Goal: Information Seeking & Learning: Learn about a topic

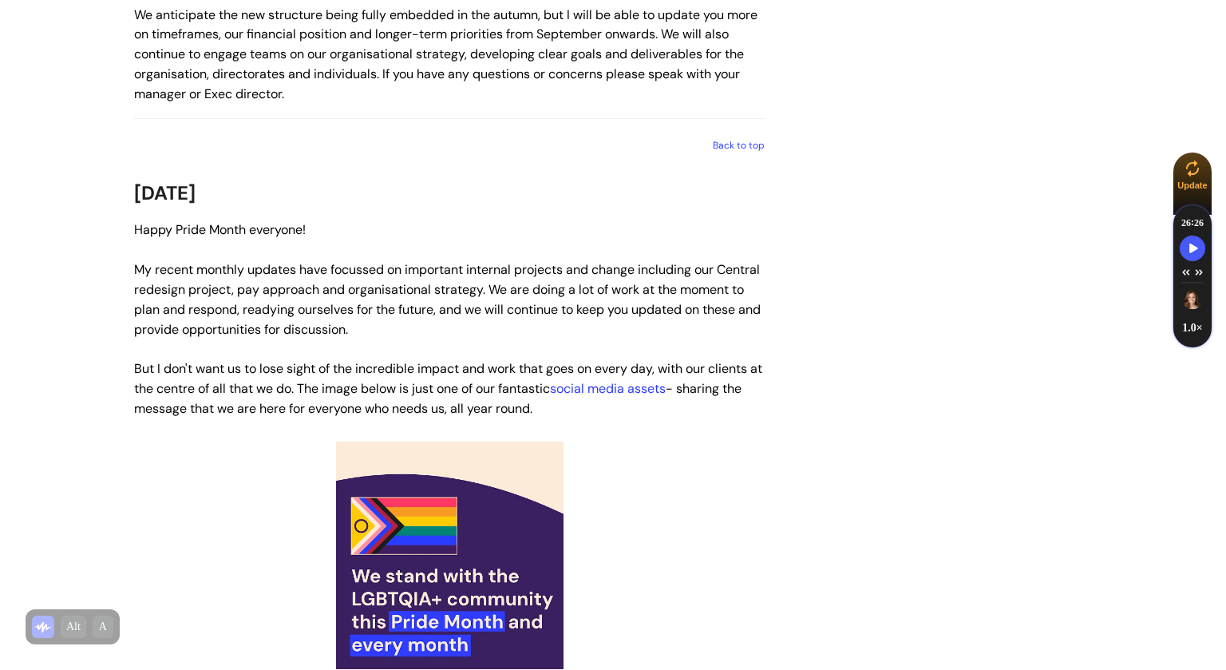
scroll to position [2137, 0]
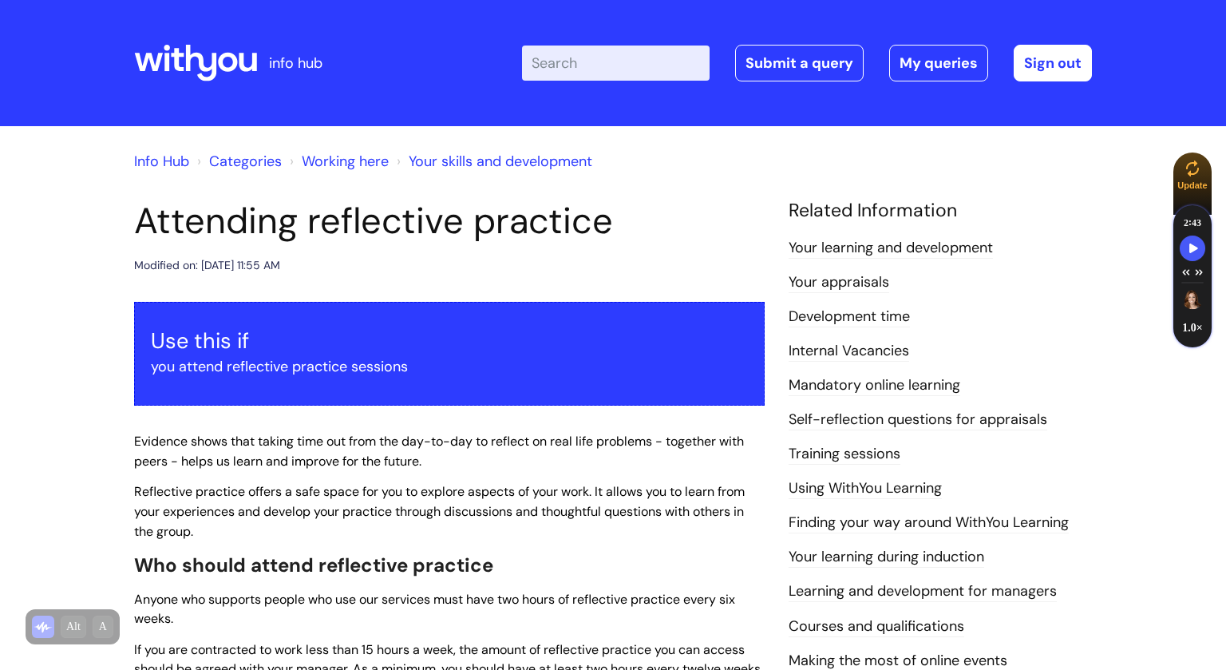
click at [175, 160] on link "Info Hub" at bounding box center [161, 161] width 55 height 19
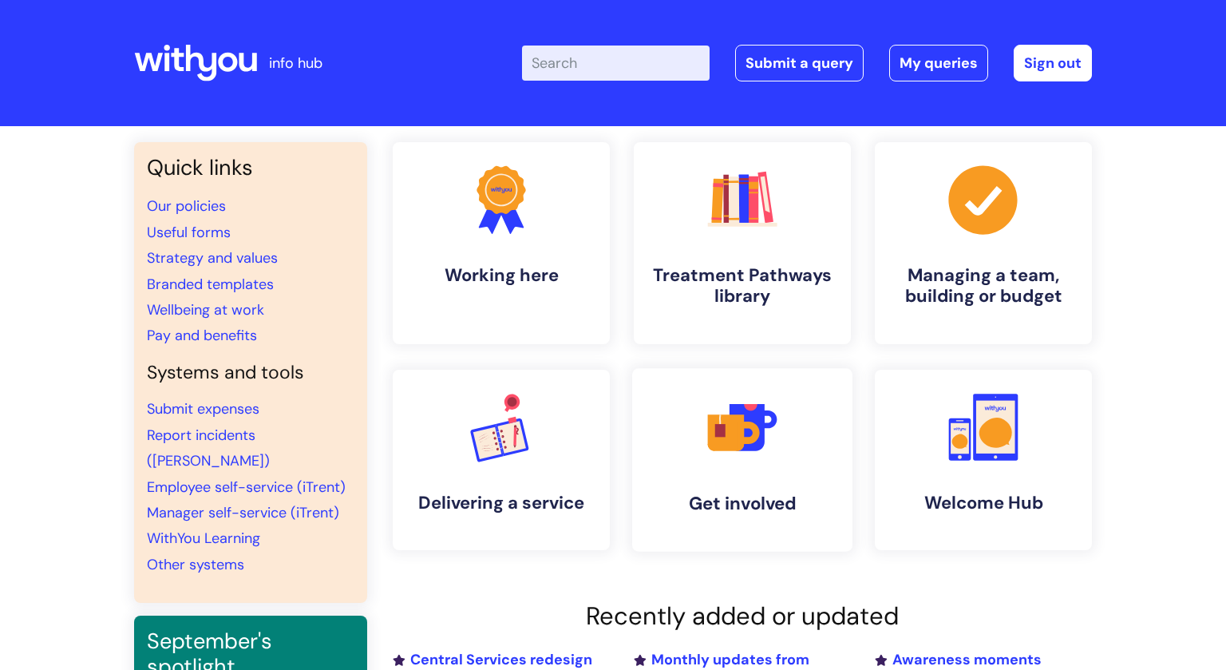
click at [749, 468] on link ".cls-1{fill:#f89b22;}.cls-1,.cls-2,.cls-3,.cls-4,.cls-5{stroke-width:0px;}.cls-…" at bounding box center [742, 460] width 220 height 184
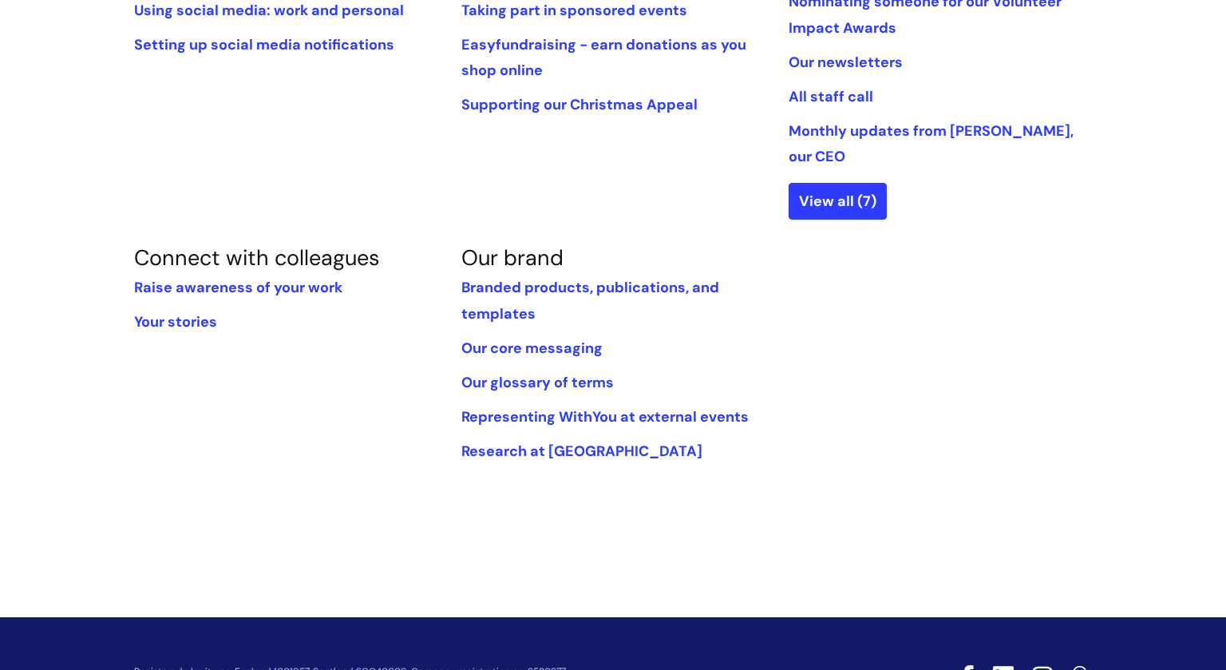
scroll to position [575, 0]
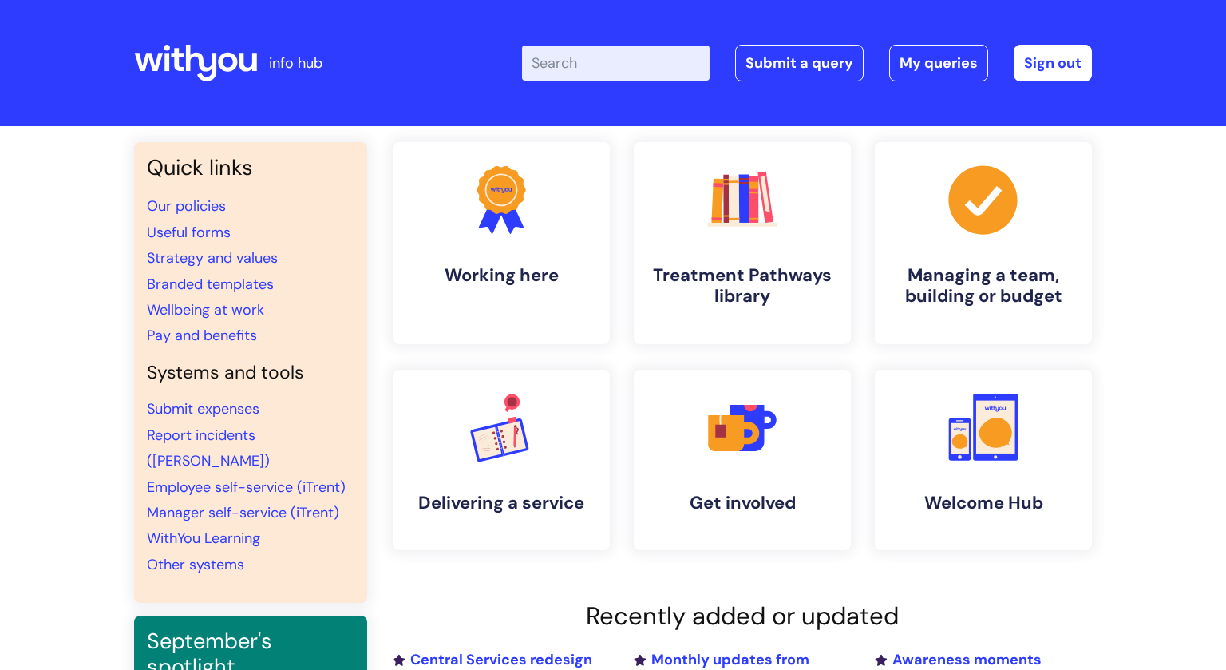
click at [601, 63] on input "Enter your search term here..." at bounding box center [616, 62] width 188 height 35
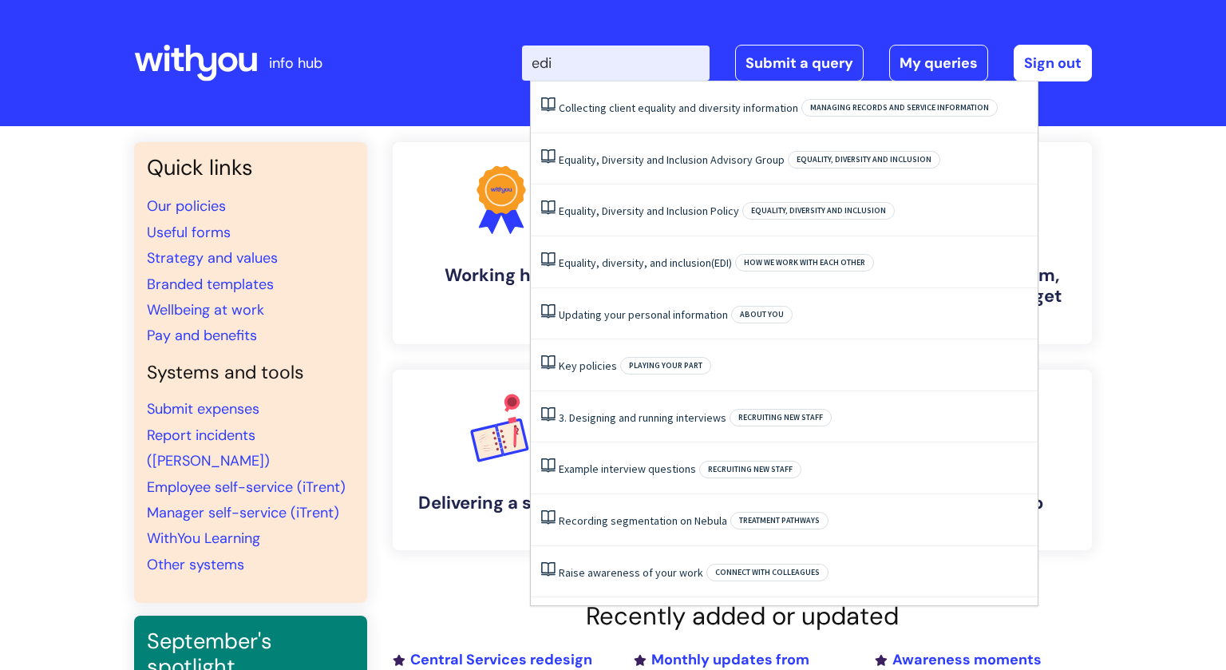
type input "edi"
click button "Search" at bounding box center [0, 0] width 0 height 0
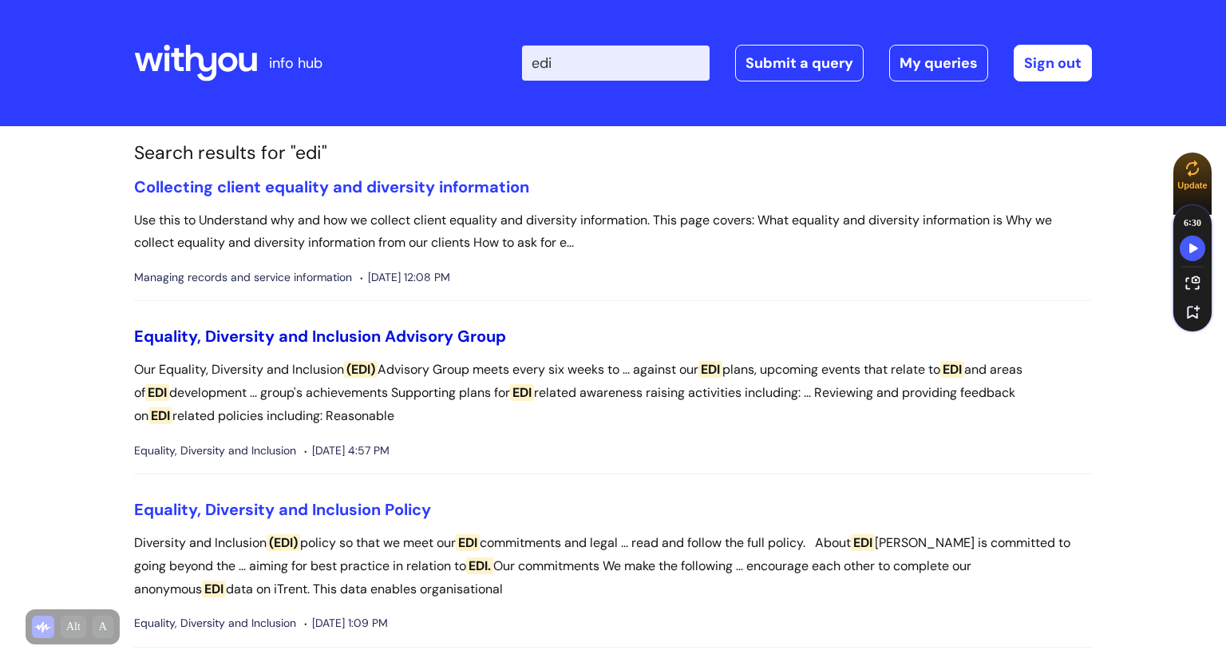
click at [376, 334] on link "Equality, Diversity and Inclusion Advisory Group" at bounding box center [320, 336] width 372 height 21
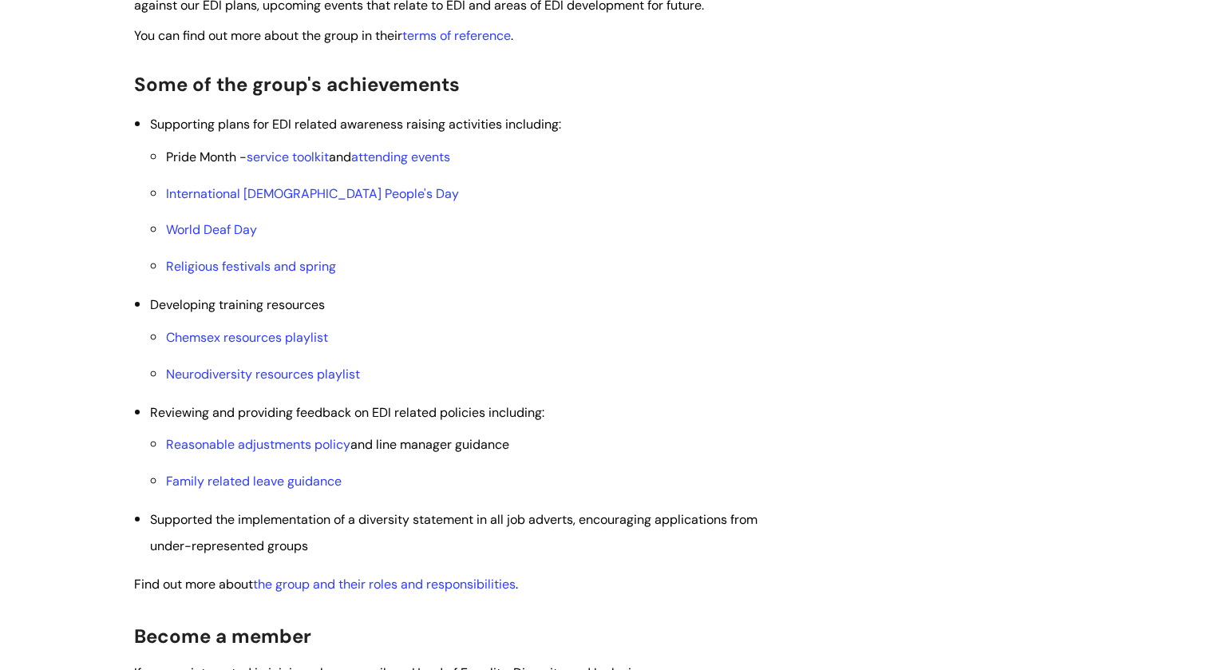
scroll to position [550, 0]
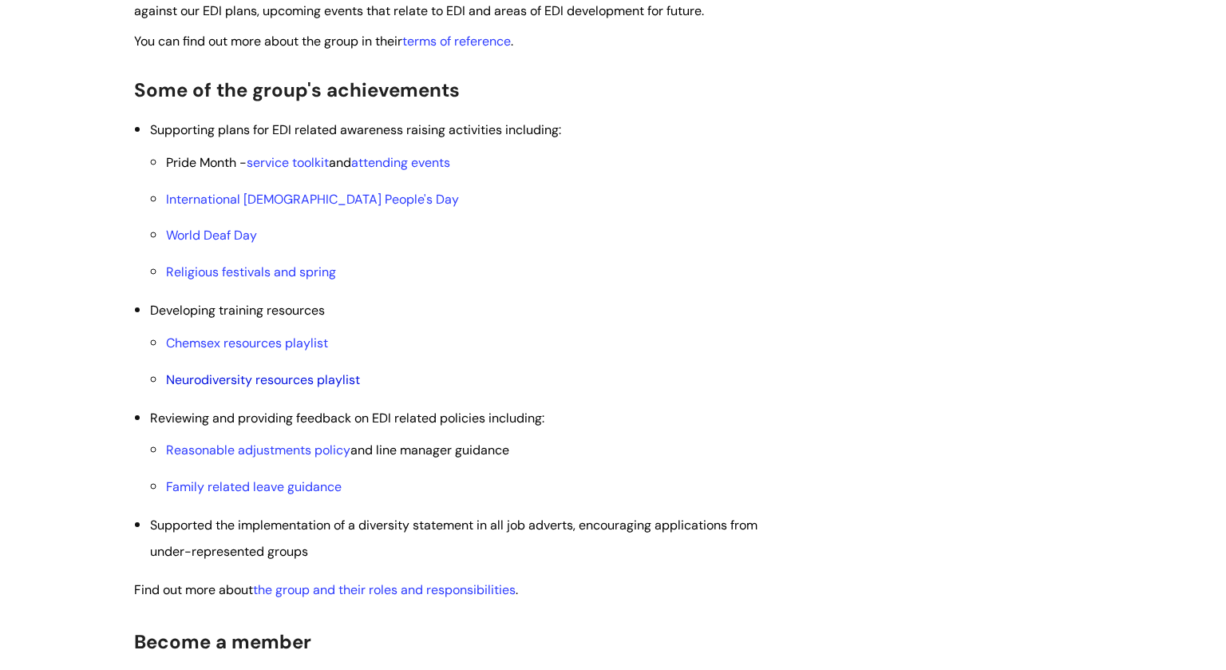
click at [265, 382] on link "Neurodiversity resources playlist" at bounding box center [263, 379] width 194 height 17
